Goal: Find specific page/section

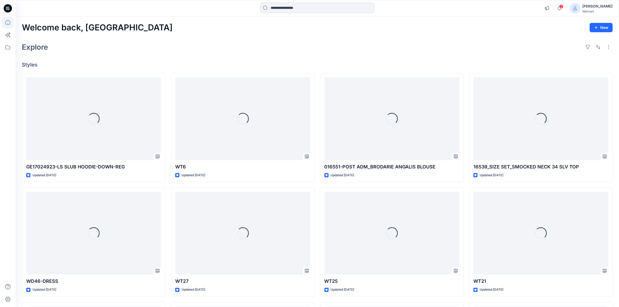
click at [292, 7] on input at bounding box center [317, 8] width 114 height 10
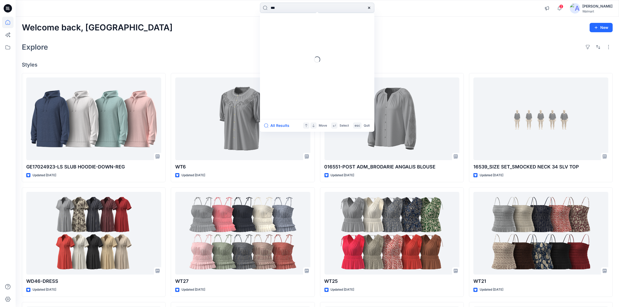
type input "****"
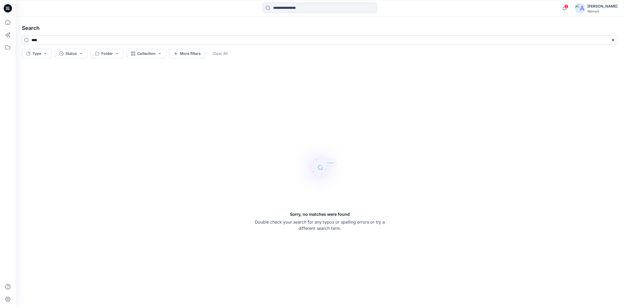
click at [10, 6] on icon at bounding box center [8, 8] width 8 height 8
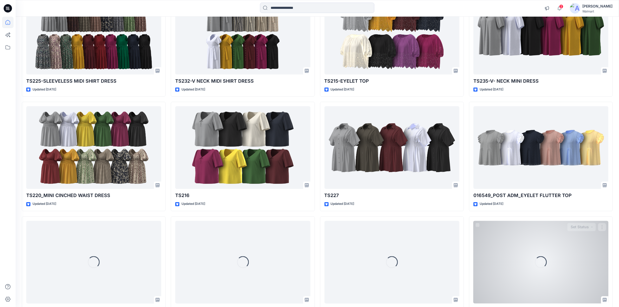
scroll to position [1225, 0]
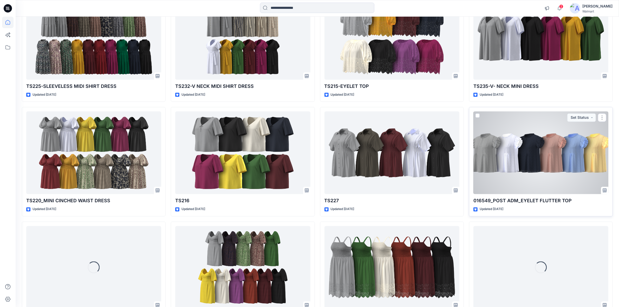
click at [508, 150] on div at bounding box center [540, 152] width 135 height 83
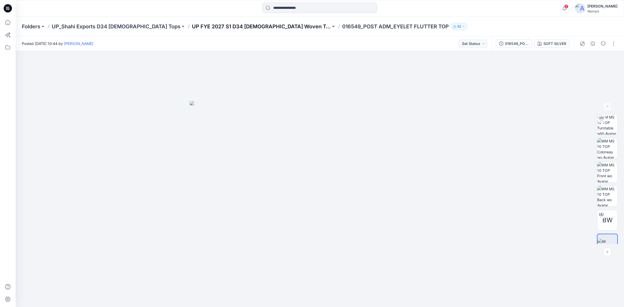
click at [216, 29] on p "UP FYE 2027 S1 D34 [DEMOGRAPHIC_DATA] Woven Tops" at bounding box center [261, 26] width 139 height 7
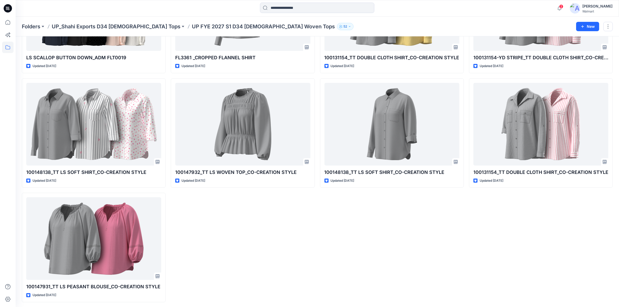
scroll to position [669, 0]
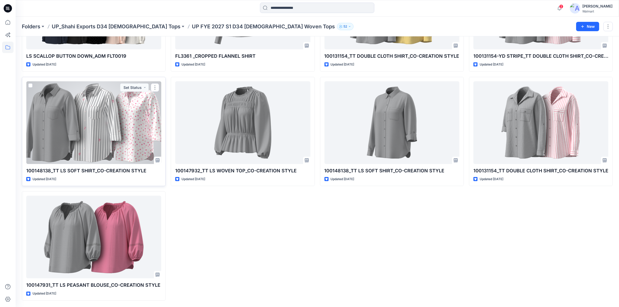
click at [96, 148] on div at bounding box center [93, 122] width 135 height 83
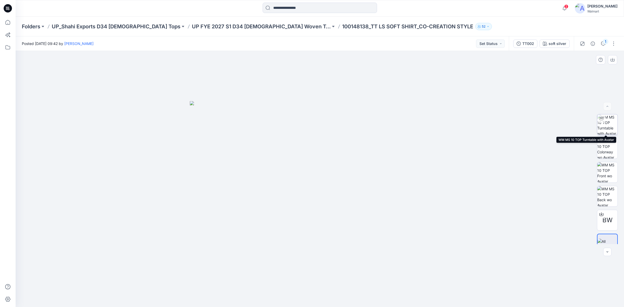
click at [611, 122] on img at bounding box center [607, 124] width 20 height 20
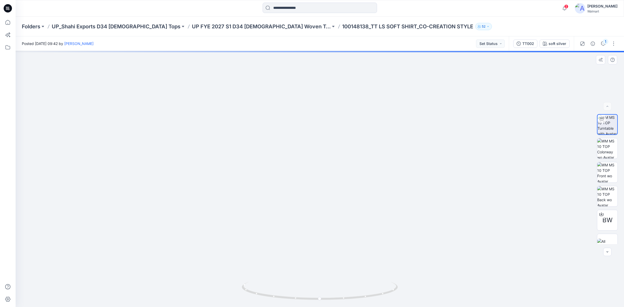
drag, startPoint x: 314, startPoint y: 131, endPoint x: 315, endPoint y: 178, distance: 47.6
